Goal: Find specific page/section: Find specific page/section

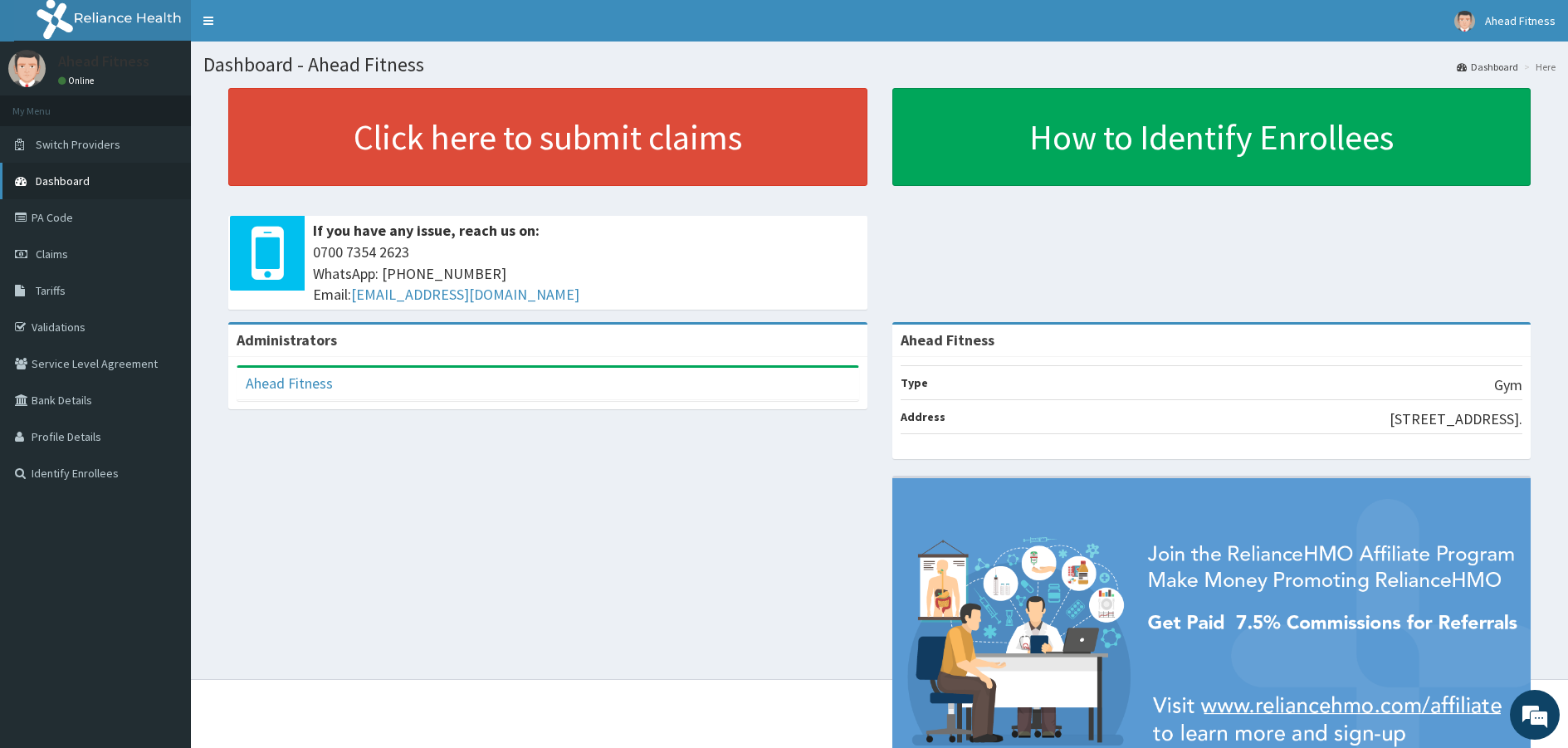
click at [76, 183] on span "Dashboard" at bounding box center [62, 181] width 54 height 15
drag, startPoint x: 50, startPoint y: 219, endPoint x: 273, endPoint y: 347, distance: 257.1
click at [51, 219] on link "PA Code" at bounding box center [96, 218] width 191 height 37
